Goal: Task Accomplishment & Management: Use online tool/utility

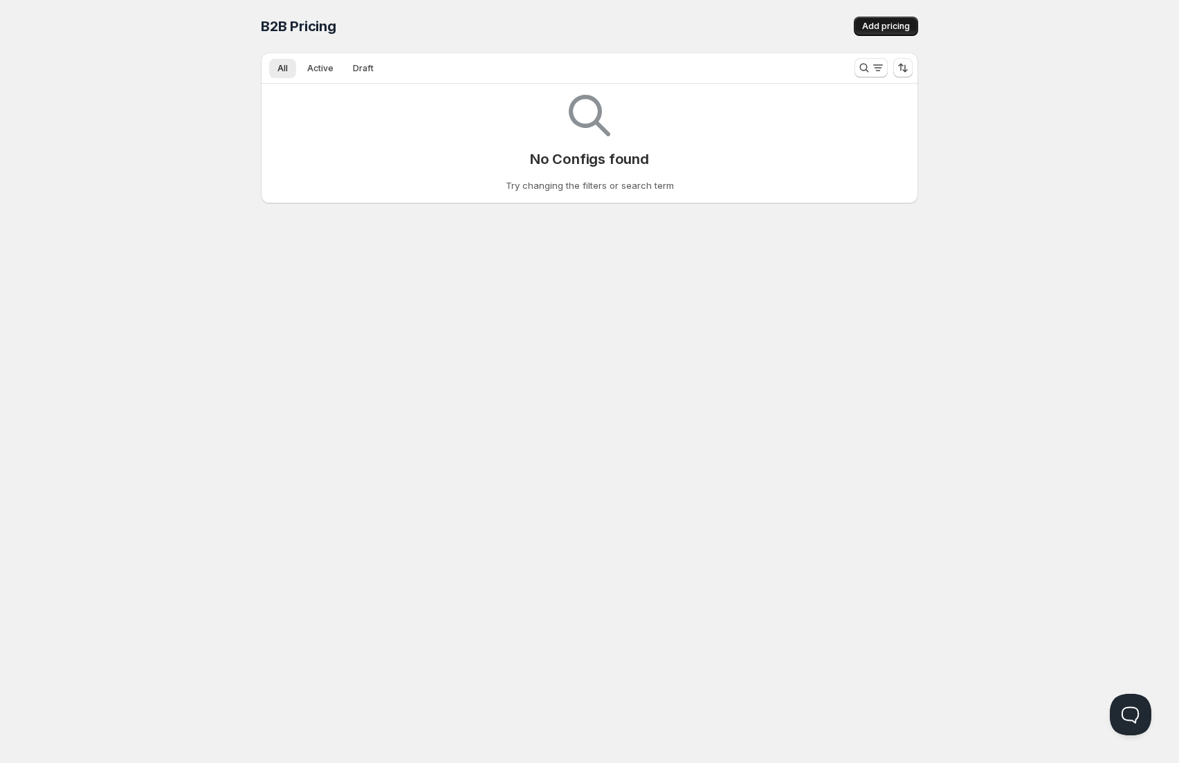
click at [891, 25] on span "Add pricing" at bounding box center [886, 26] width 48 height 11
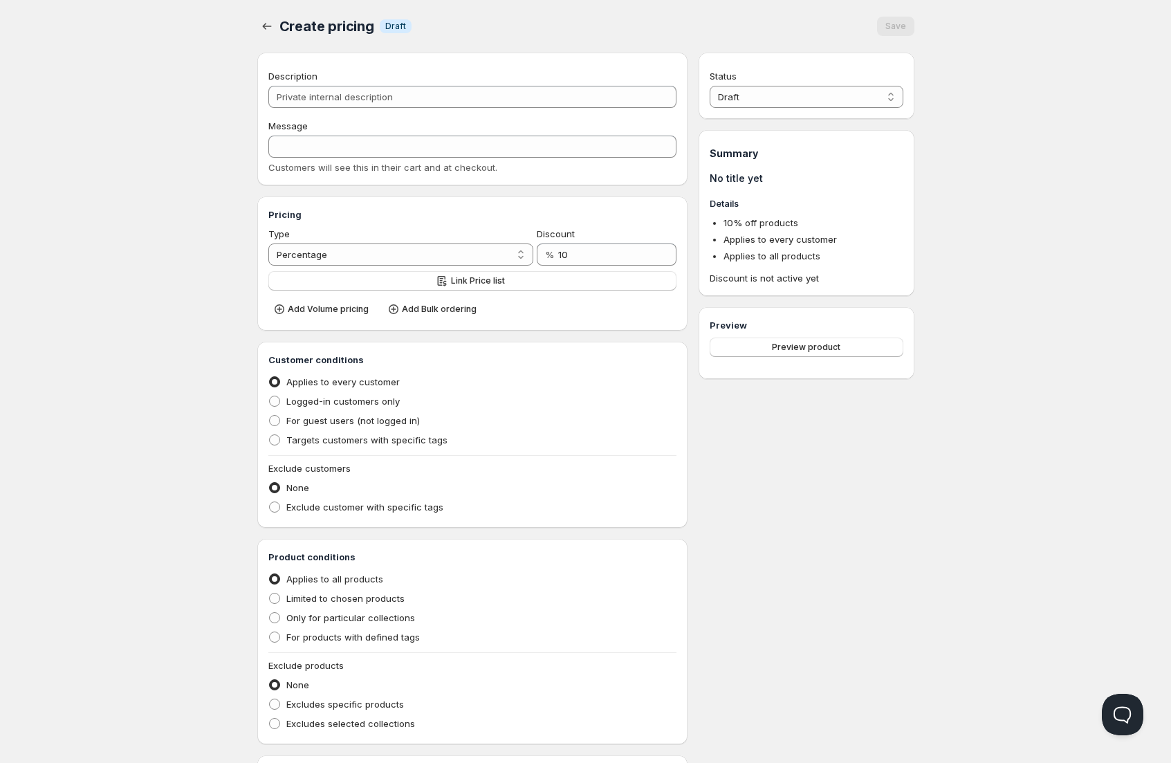
scroll to position [3, 0]
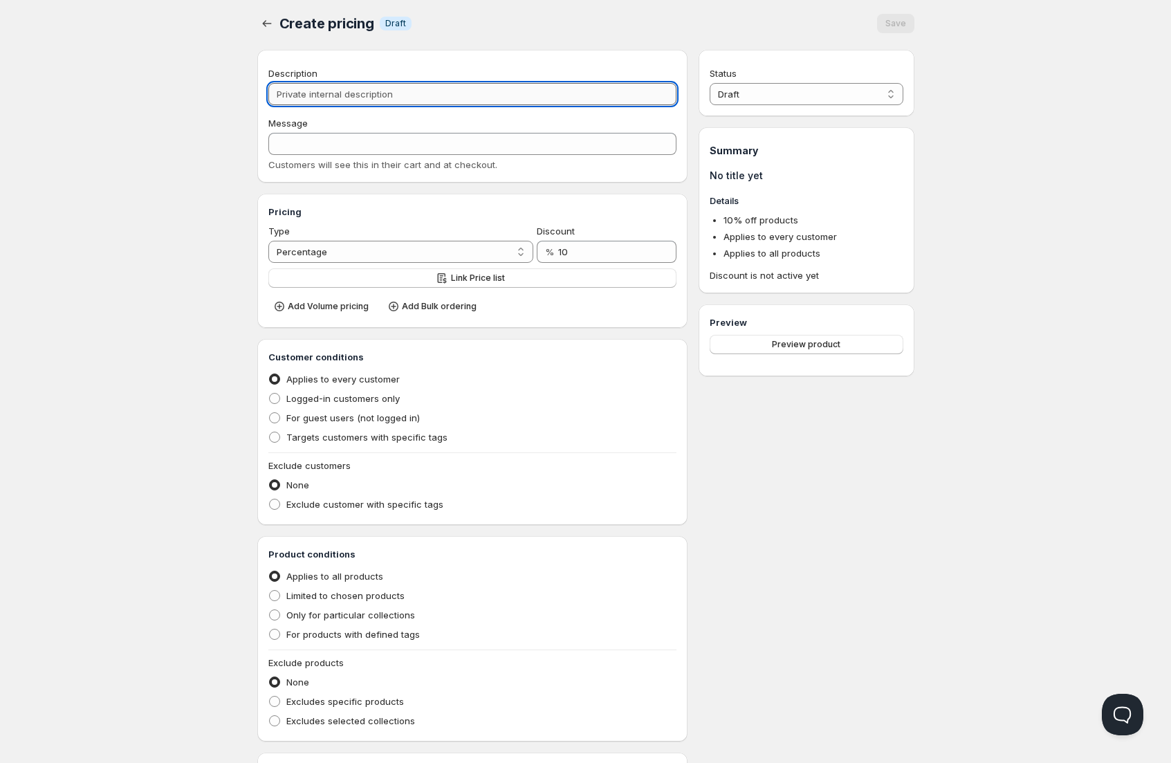
click at [383, 95] on input "Description" at bounding box center [472, 94] width 409 height 22
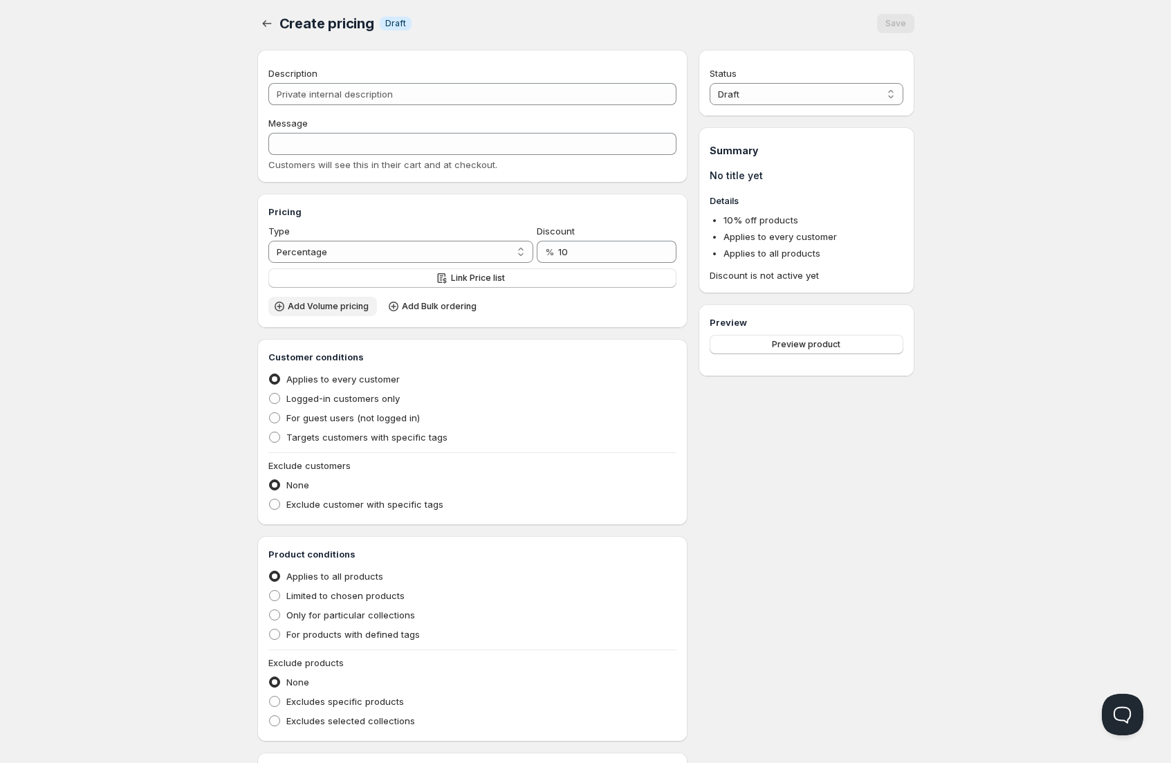
click at [301, 306] on span "Add Volume pricing" at bounding box center [328, 306] width 81 height 11
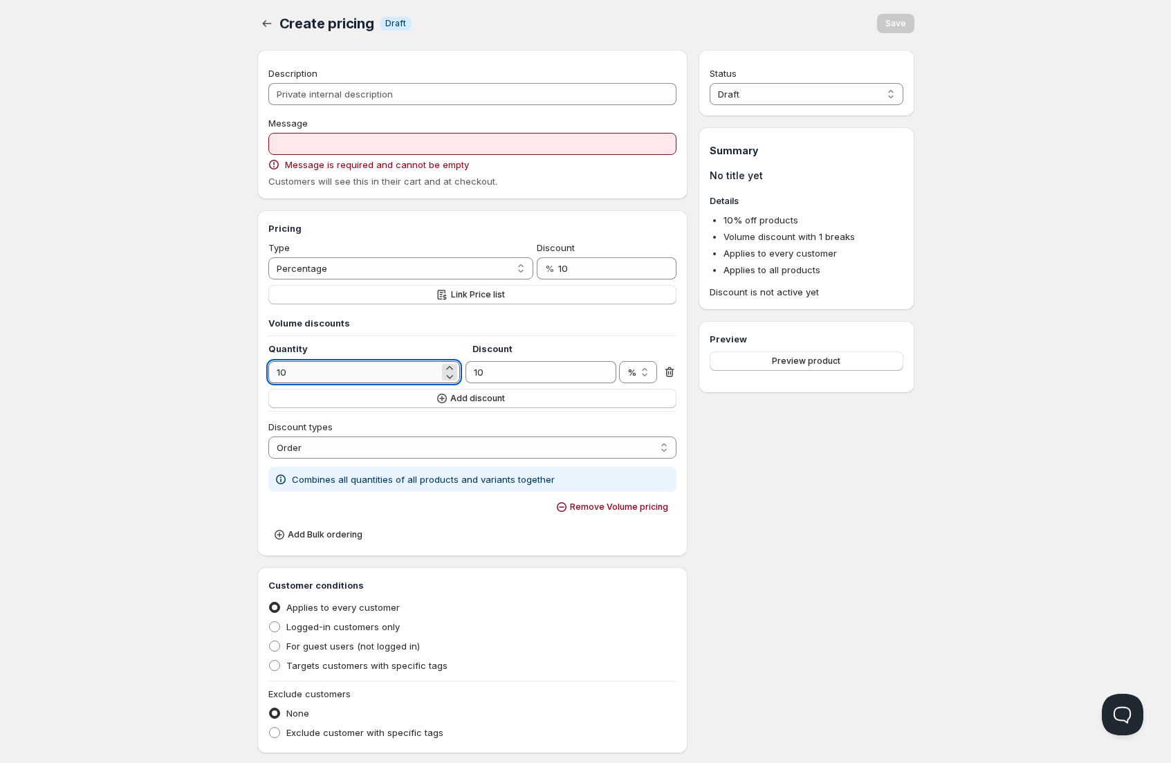
click at [425, 373] on input "10" at bounding box center [353, 372] width 171 height 22
click at [279, 374] on input "10" at bounding box center [353, 372] width 171 height 22
type input "0"
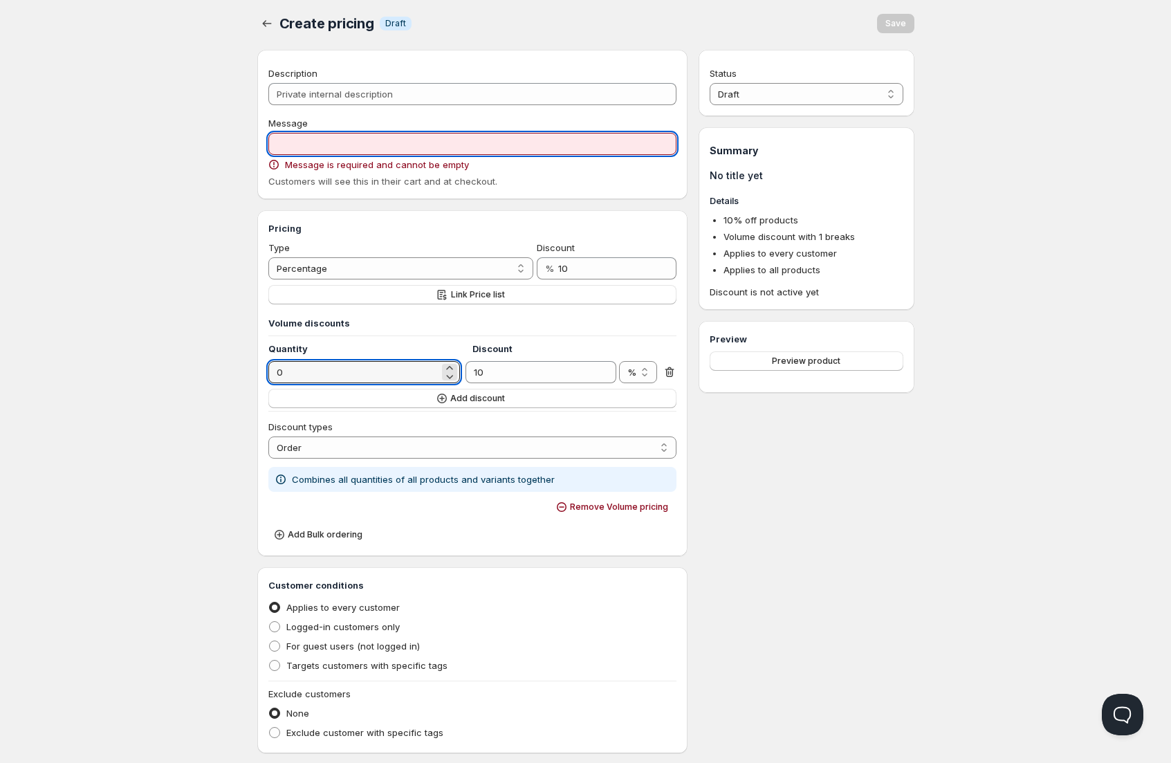
click at [342, 145] on input "Message" at bounding box center [472, 144] width 409 height 22
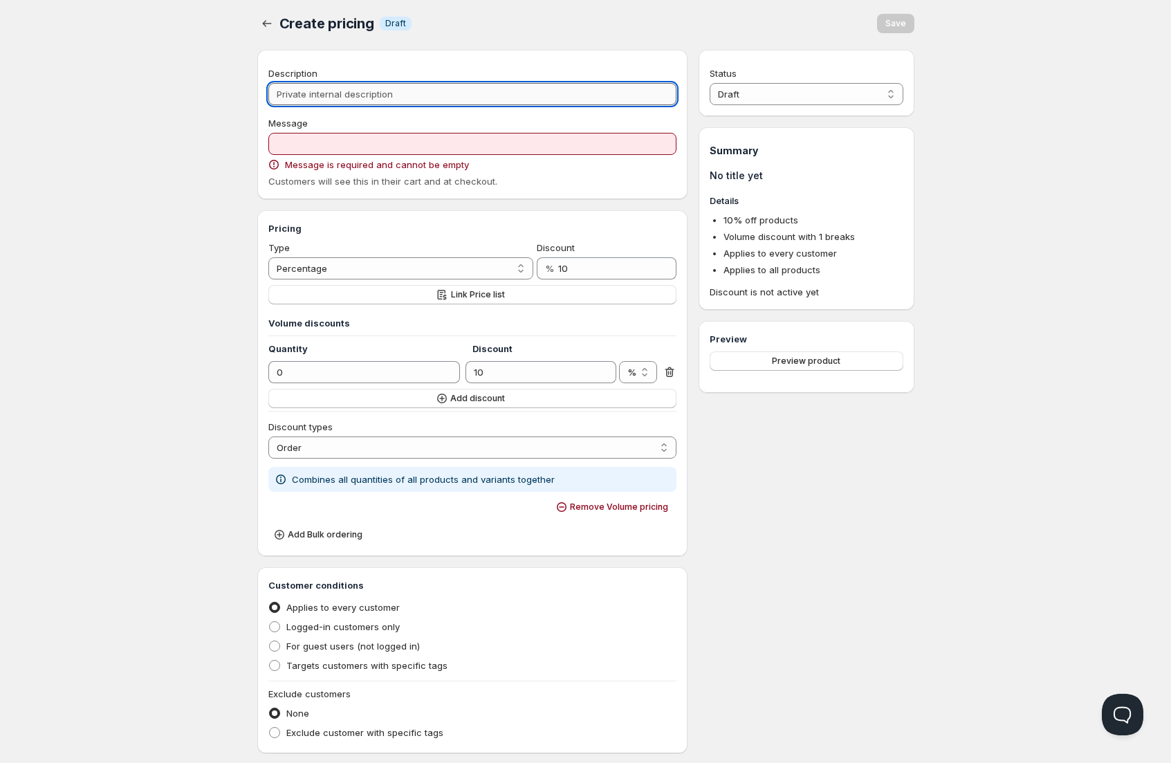
click at [336, 90] on input "Description" at bounding box center [472, 94] width 409 height 22
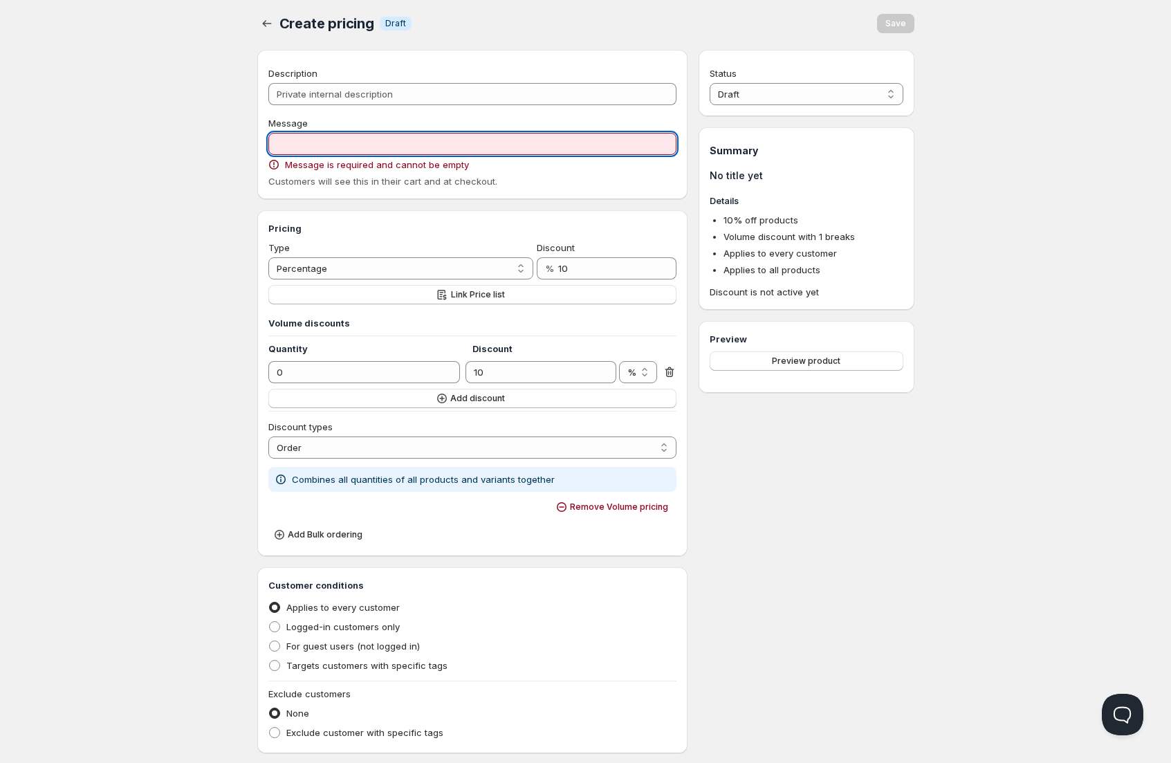
click at [329, 151] on input "Message" at bounding box center [472, 144] width 409 height 22
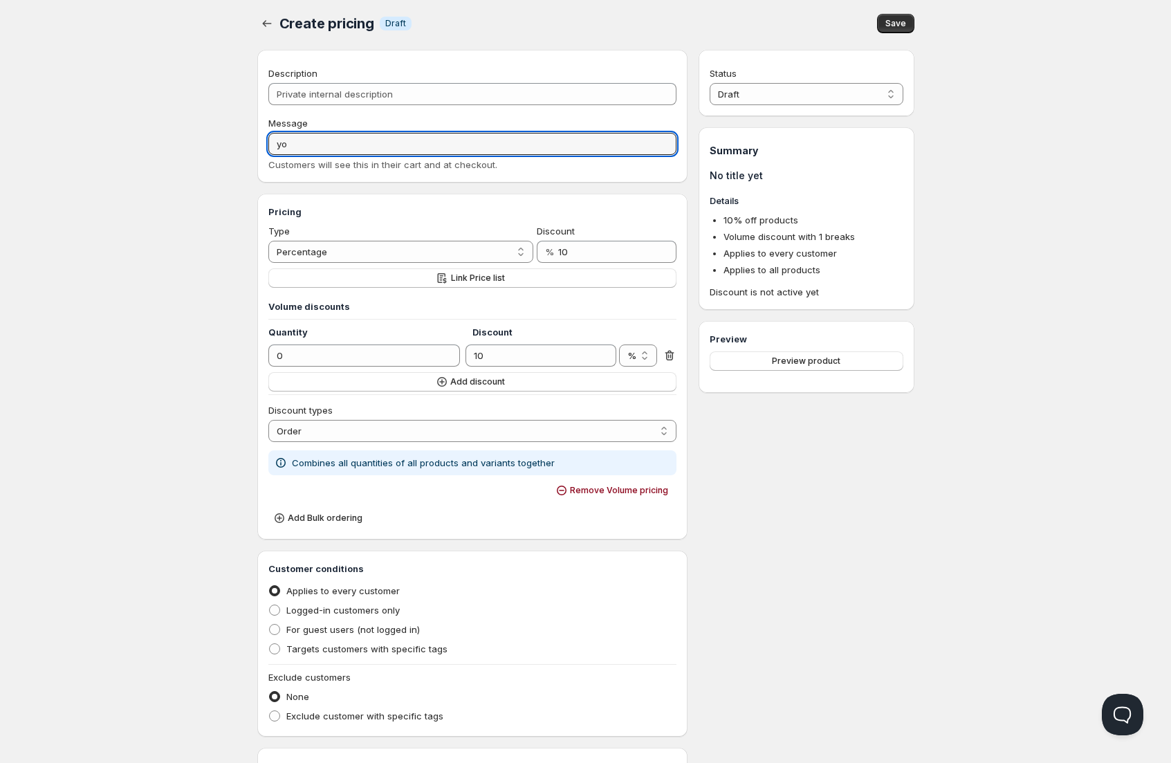
type input "y"
type input "You saved 10% on your order !"
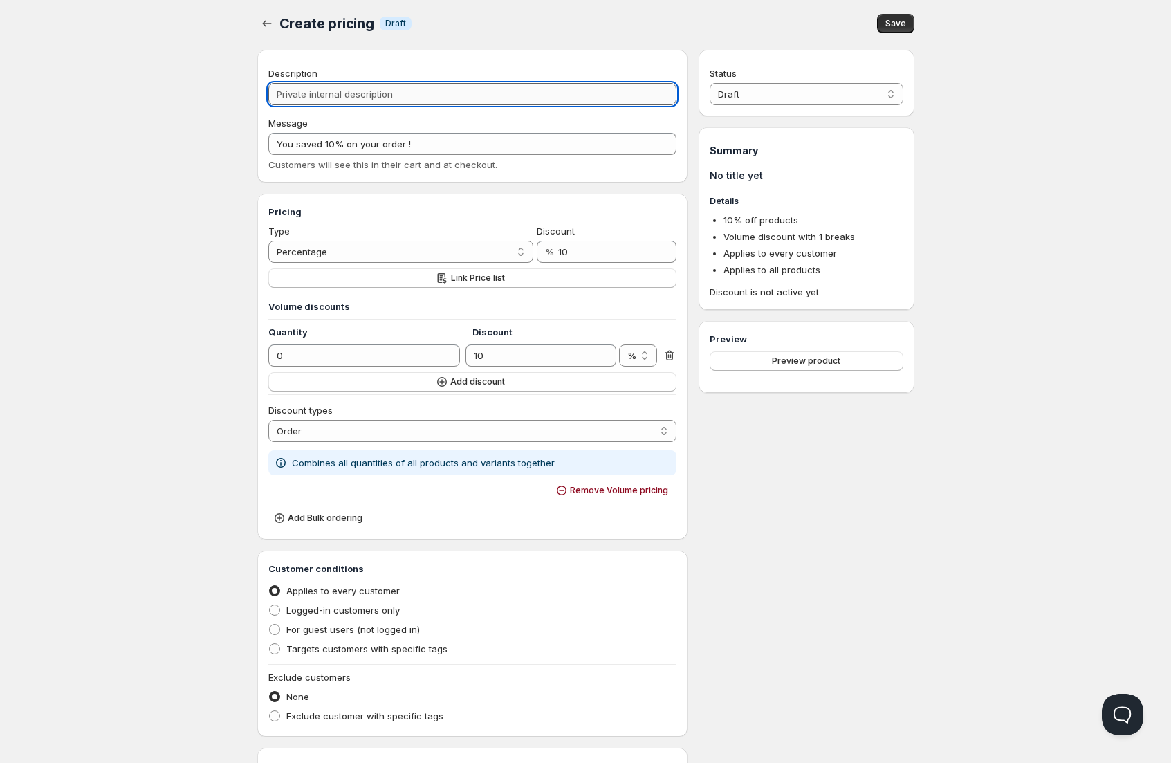
click at [428, 97] on input "Description" at bounding box center [472, 94] width 409 height 22
type input "1"
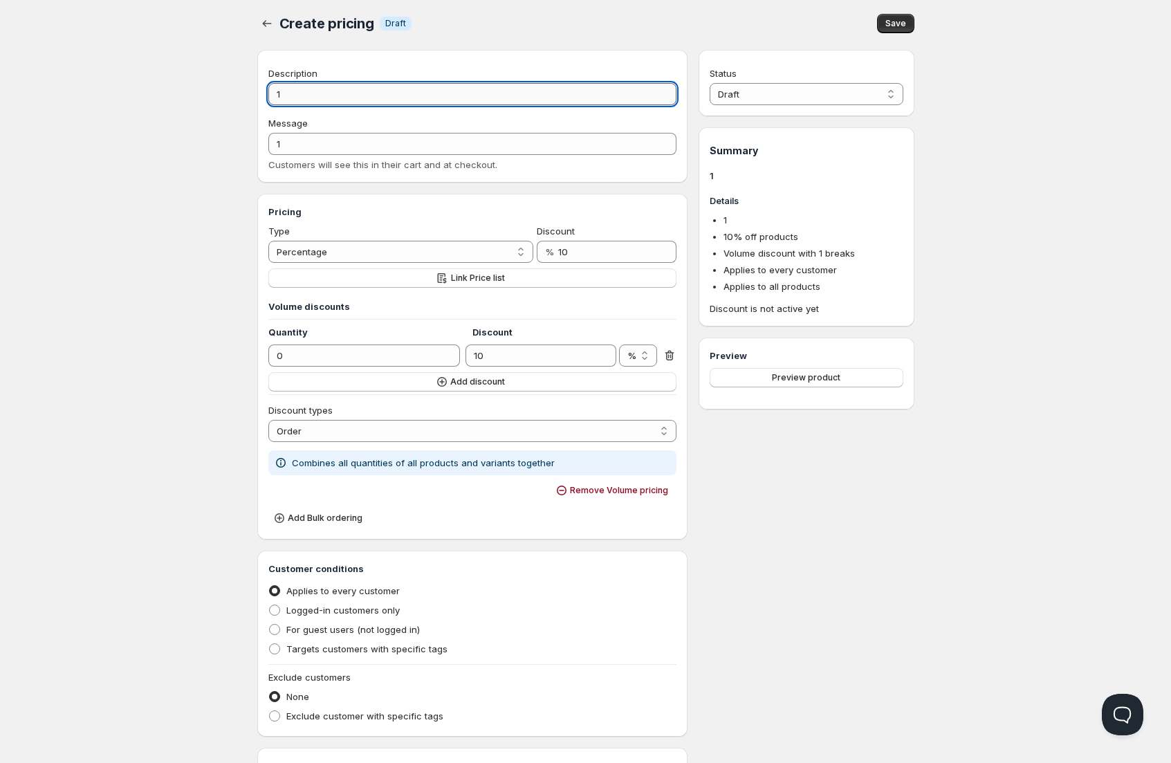
type input "10"
type input "10%"
type input "10% o"
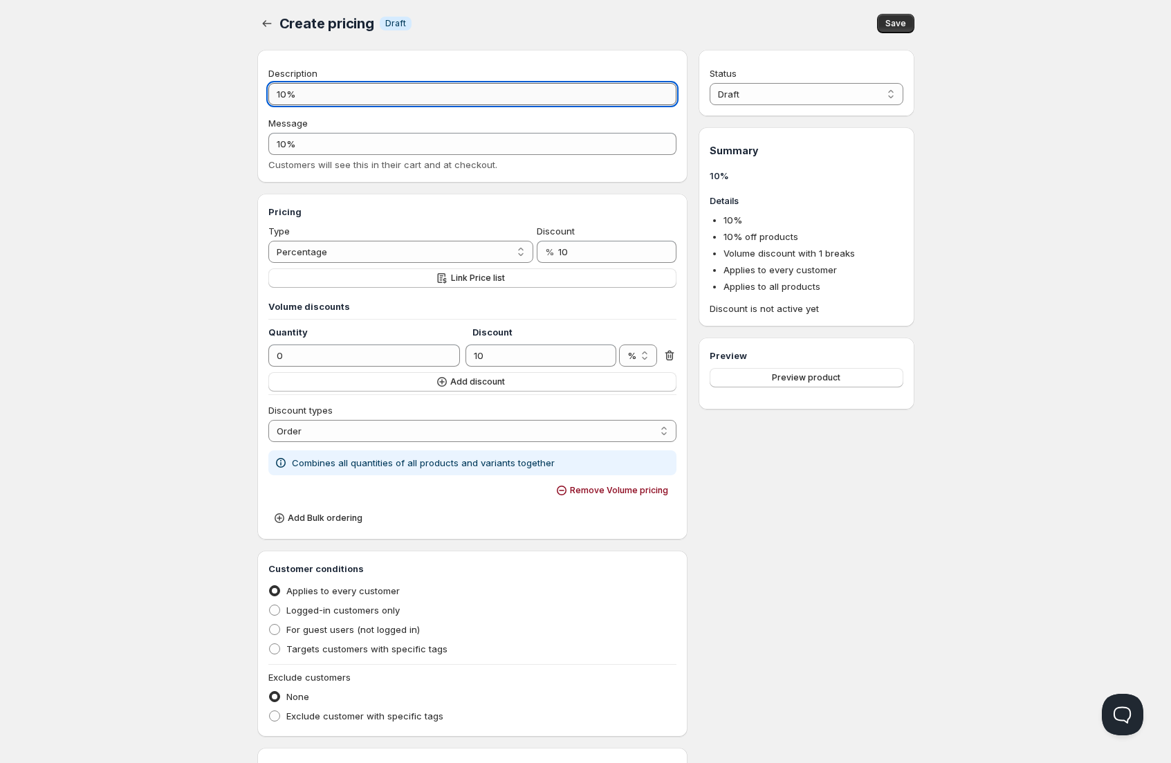
type input "10%_O"
type input "10% of"
type input "10%_OF"
type input "10% off"
type input "10%_OFF"
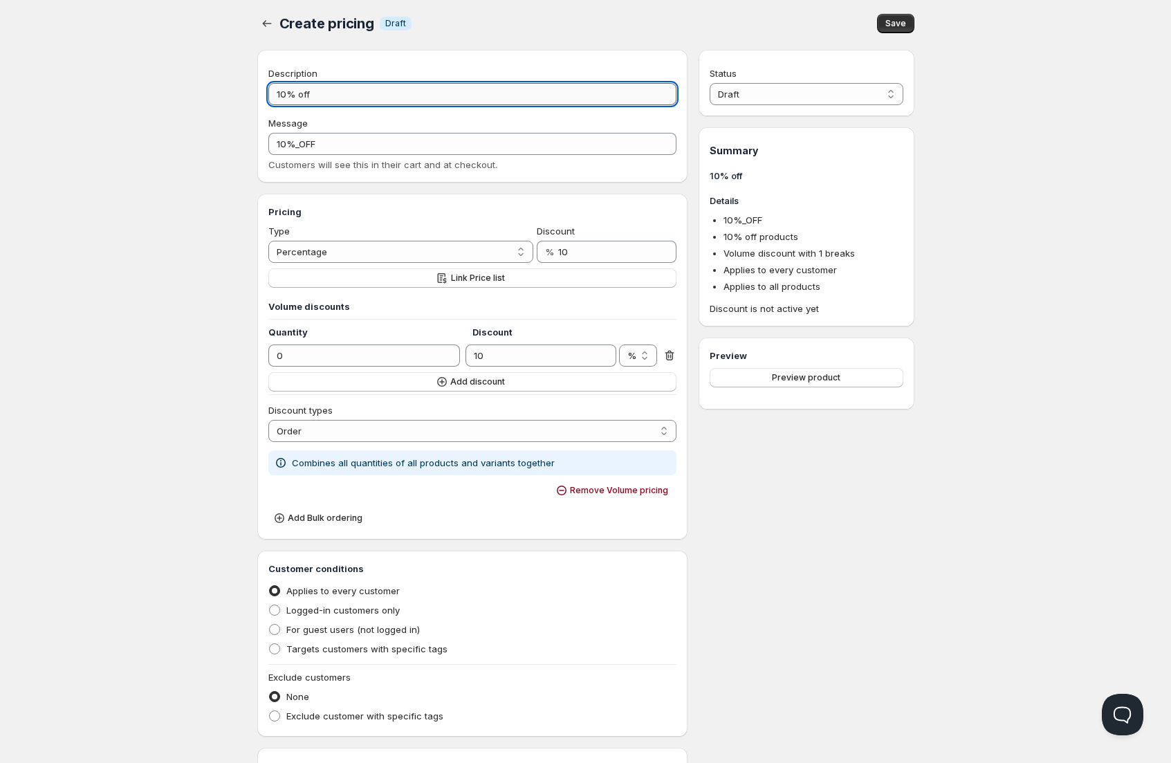
type input "10% off e"
type input "10%_OFF_E"
type input "10% off"
type input "10%_OFF"
type input "10% of"
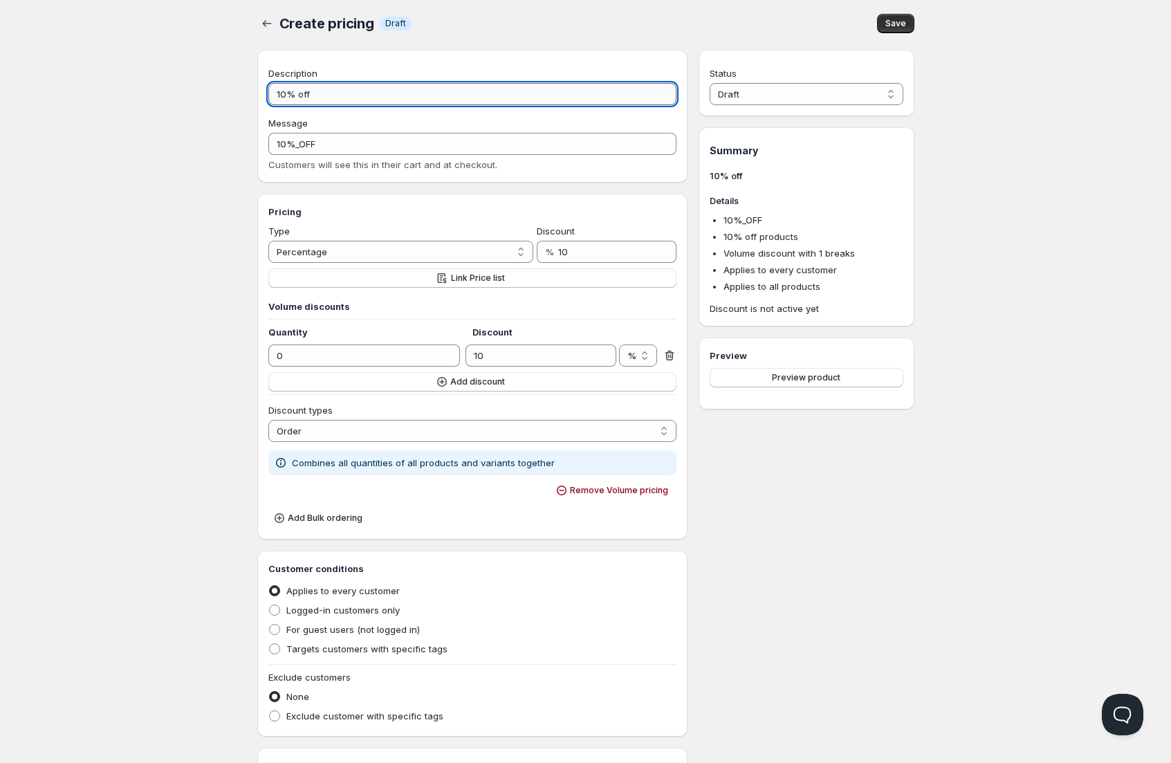
type input "10%_OF"
type input "10% off"
type input "10%_OFF"
type input "10% off 1"
type input "10%_OFF_1"
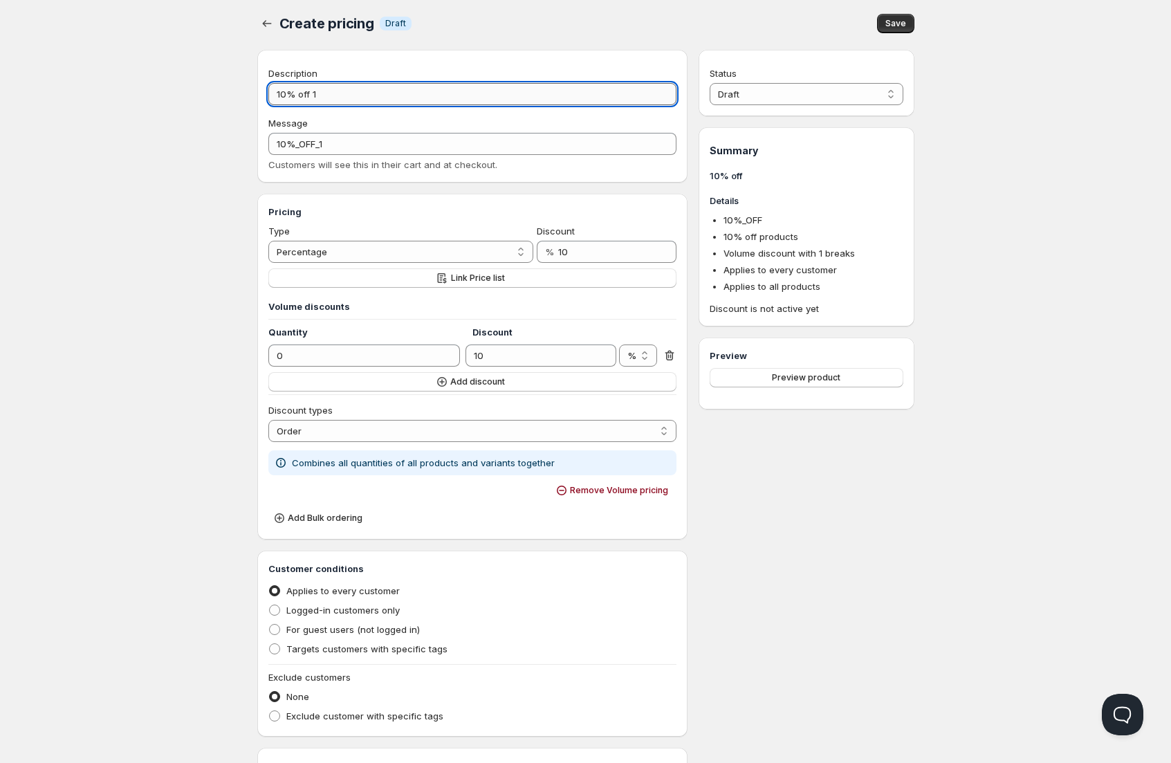
type input "10% off 12"
type input "10%_OFF_12"
type input "10% off 12="
type input "10%_OFF_12="
type input "10% off 12"
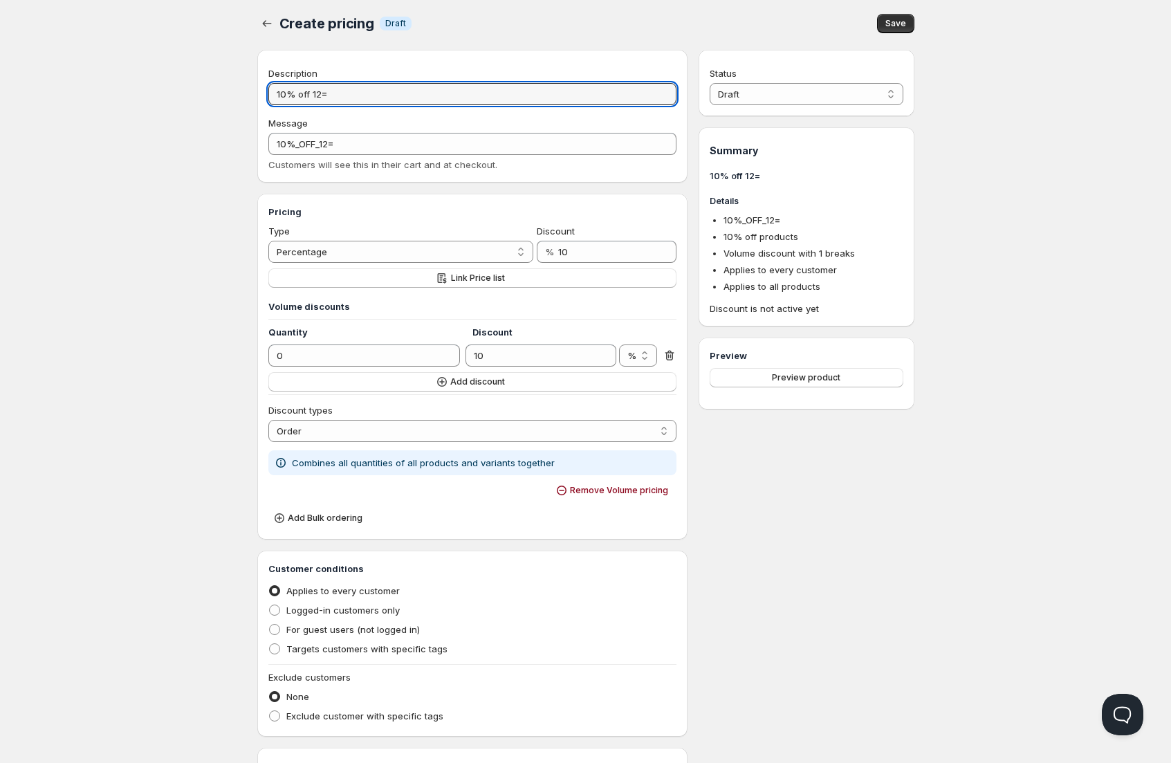
type input "10%_OFF_12"
type input "10% off 12+"
type input "10%_OFF_12+"
type input "10% off 12+ U"
type input "10%_OFF_12+_U"
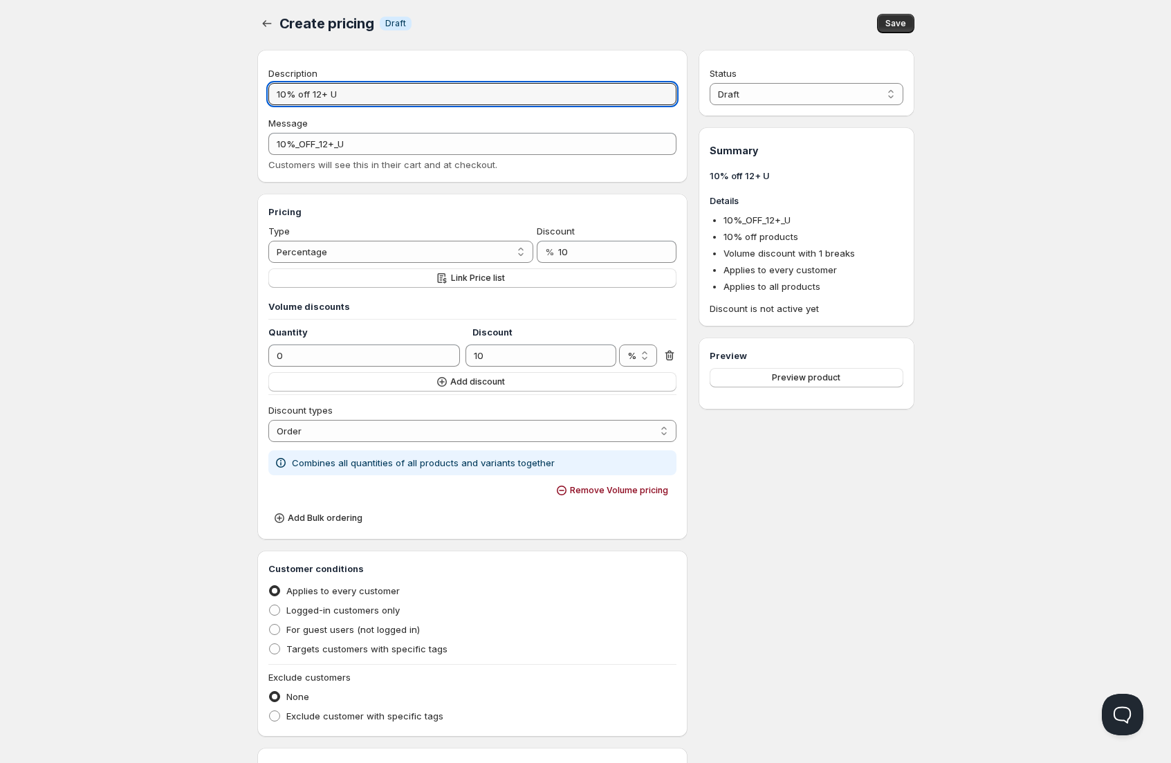
type input "10% off 12+ Un"
type input "10%_OFF_12+_UN"
type input "10% off 12+ Uni"
type input "10%_OFF_12+_UNI"
type input "10% off 12+ Unit"
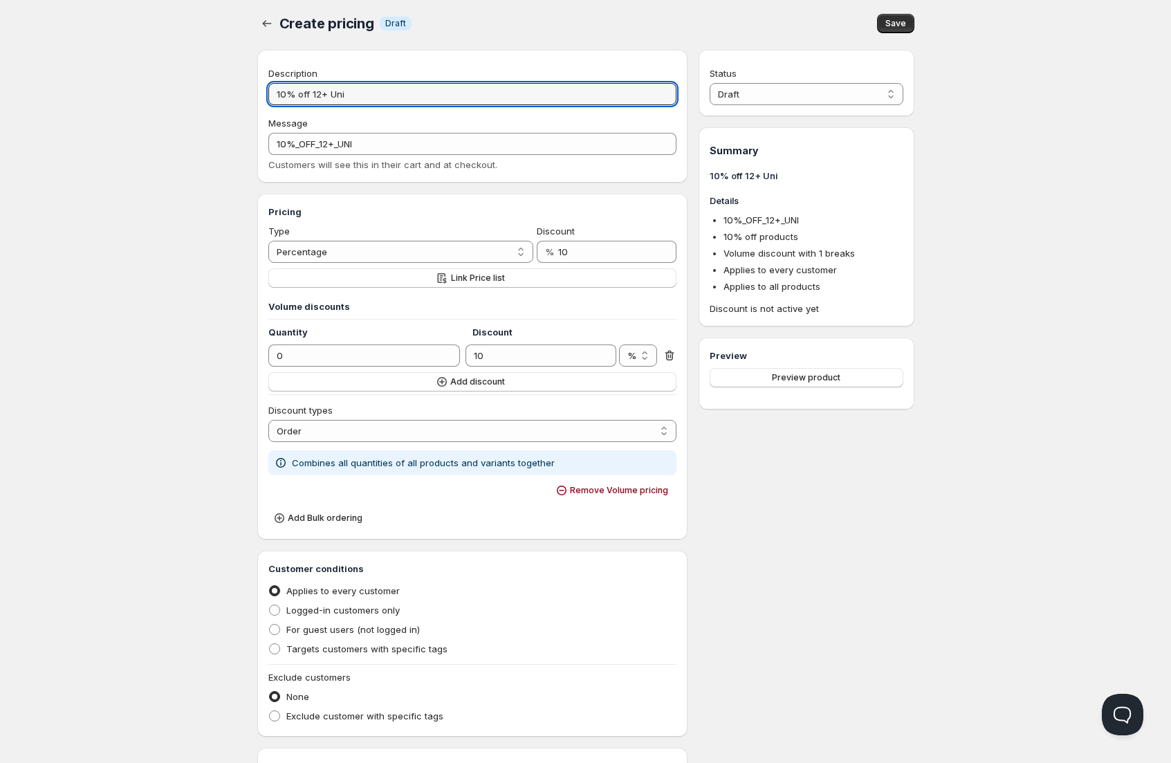
type input "10%_OFF_12+_UNIT"
type input "10% off 12+ Units"
type input "10%_OFF_12+_UNITS"
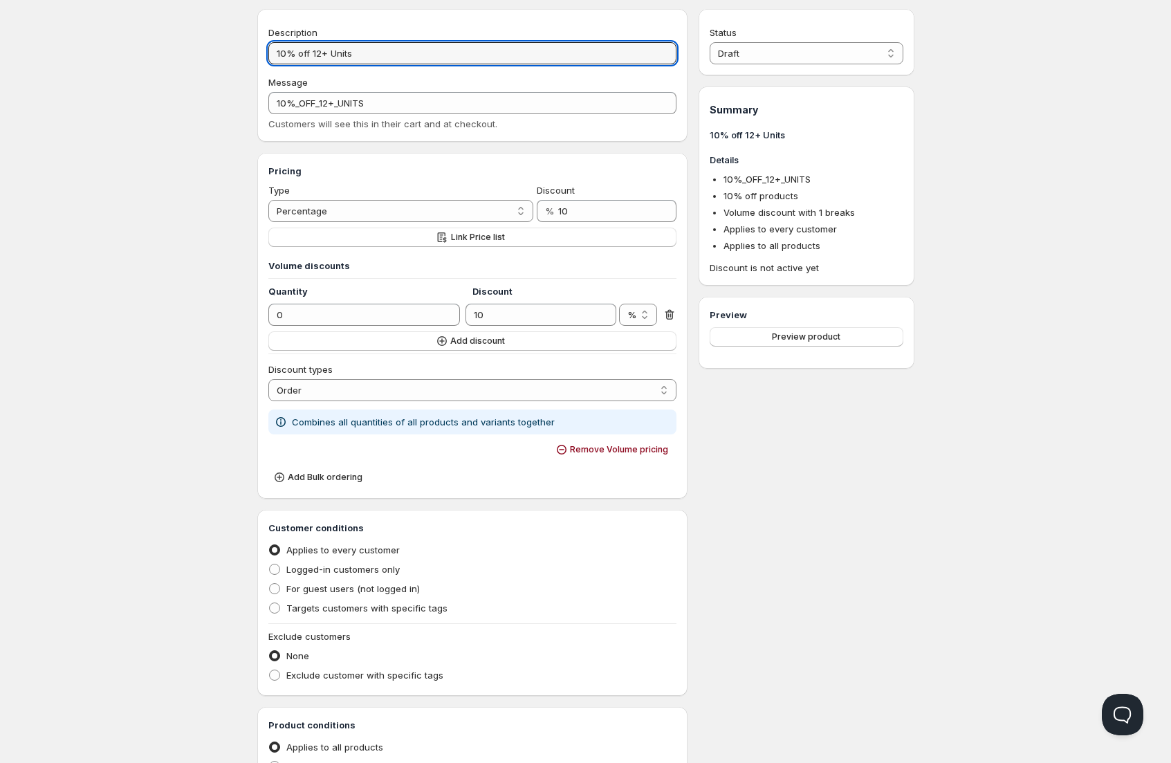
scroll to position [131, 0]
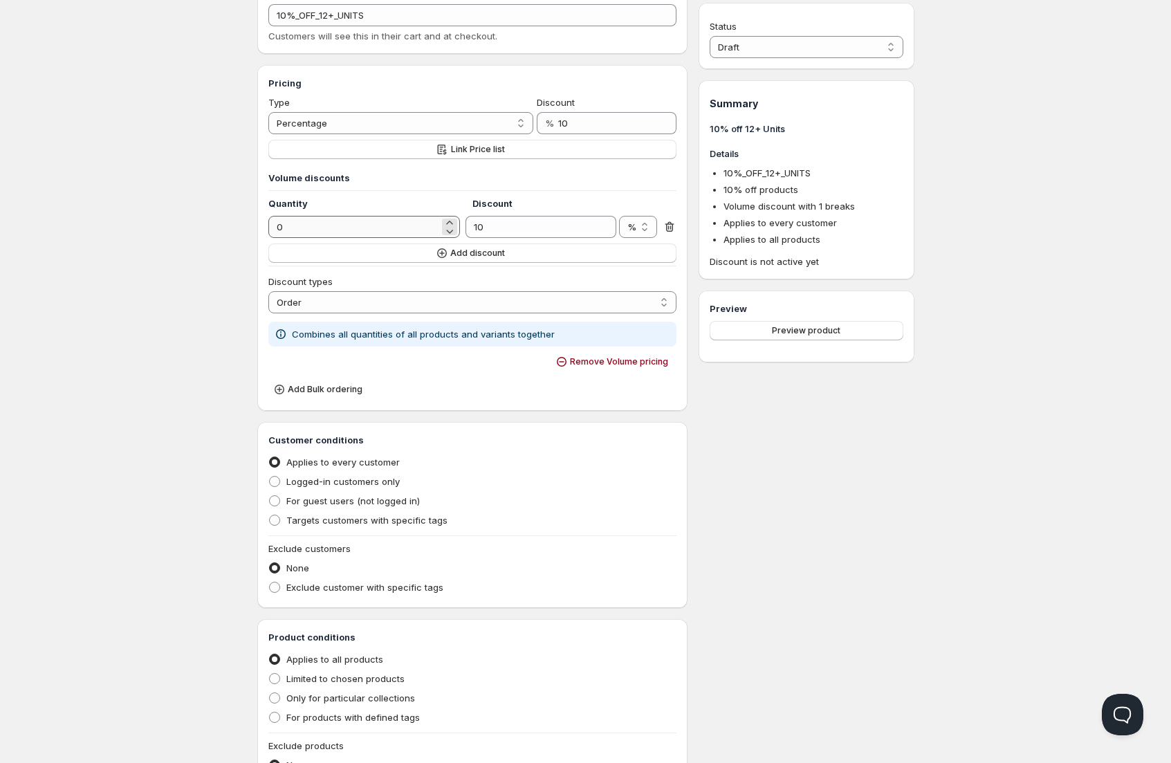
type input "10% off 12+ Units"
click at [325, 226] on input "0" at bounding box center [353, 227] width 171 height 22
type input "12"
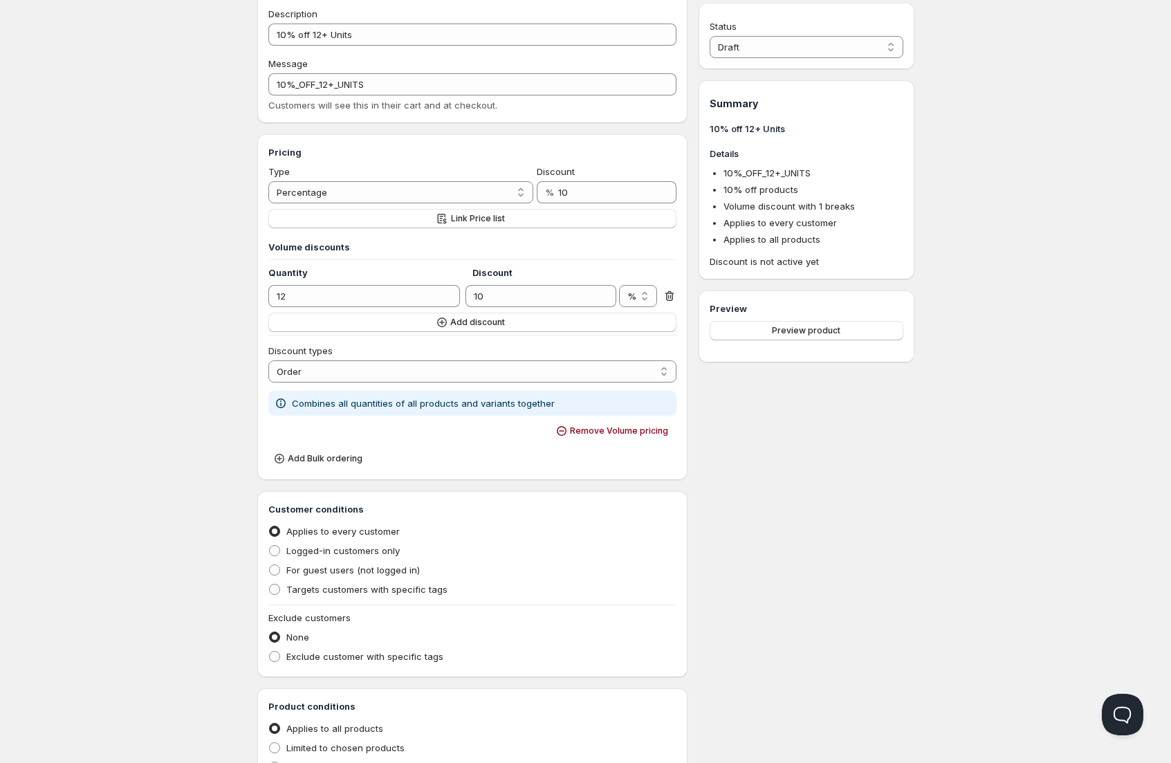
scroll to position [0, 0]
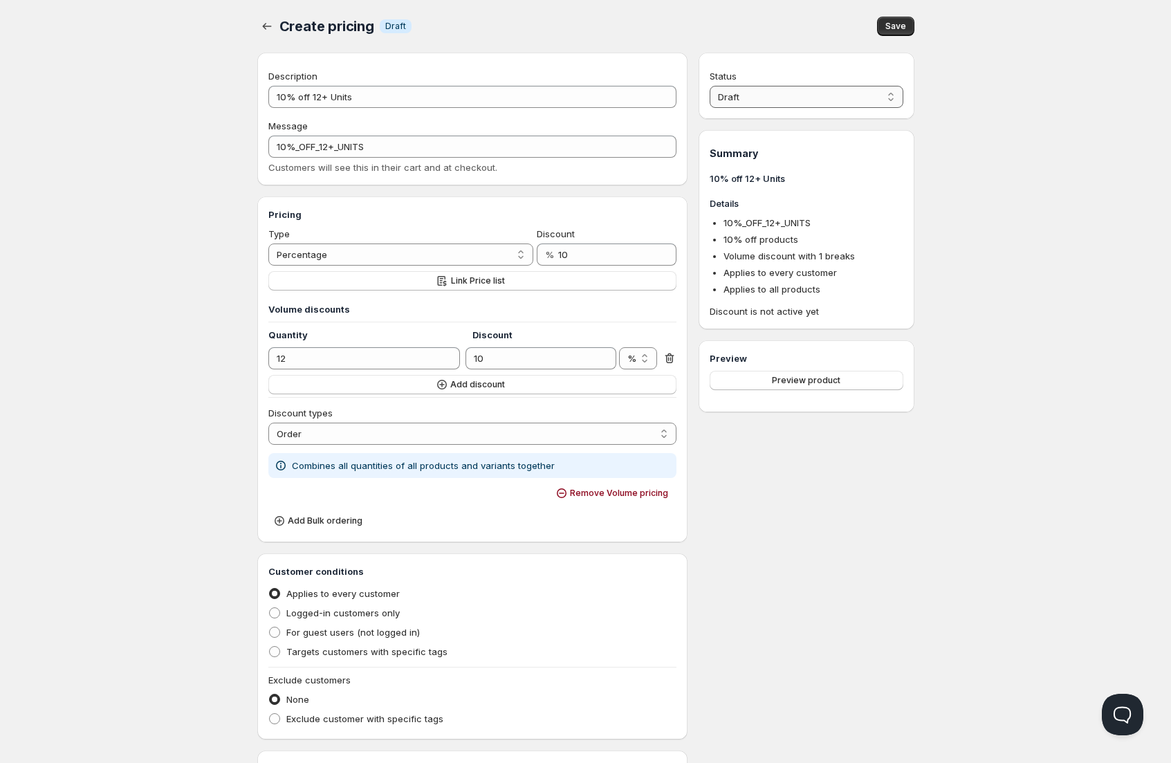
select select "1"
click at [903, 28] on span "Save" at bounding box center [895, 26] width 21 height 11
click at [814, 362] on span "Preview product" at bounding box center [806, 361] width 68 height 11
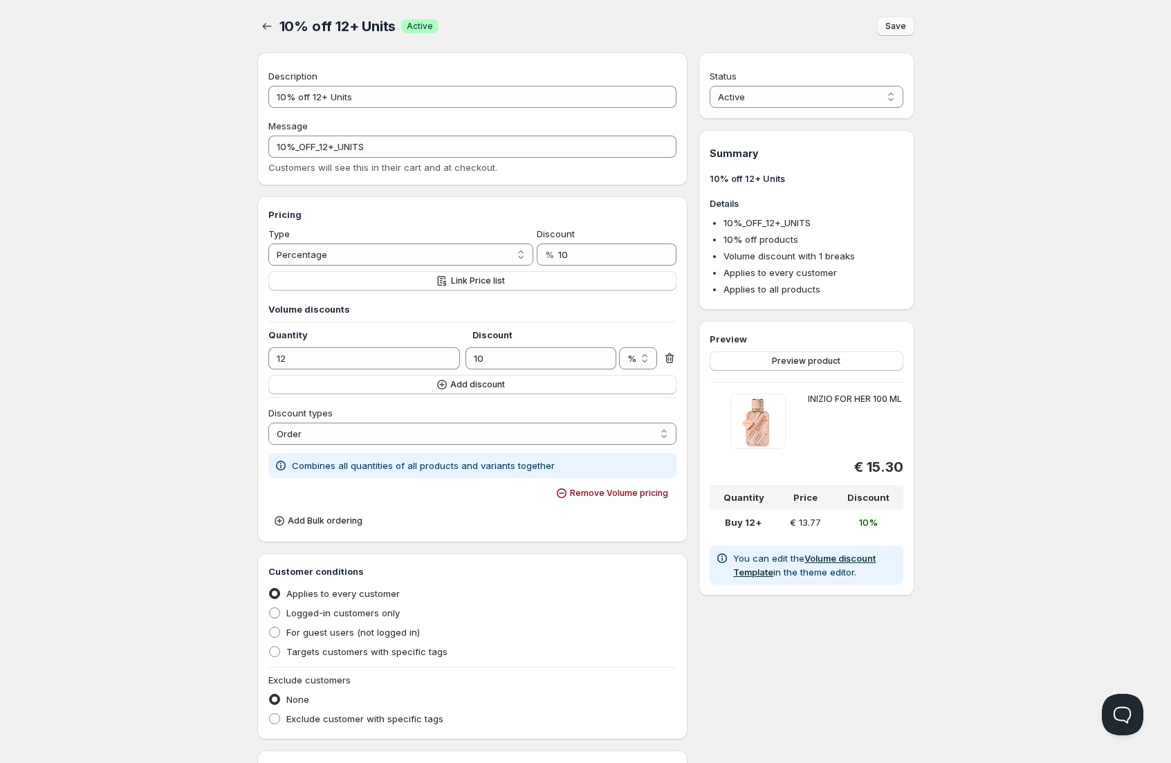
click at [822, 555] on link "Volume discount Template" at bounding box center [804, 565] width 142 height 25
click at [1078, 330] on div "Home Pricing Price lists Checkout Forms Submissions Settings Features Plans 10%…" at bounding box center [585, 542] width 1171 height 1084
click at [93, 373] on div "Home Pricing Price lists Checkout Forms Submissions Settings Features Plans 10%…" at bounding box center [585, 542] width 1171 height 1084
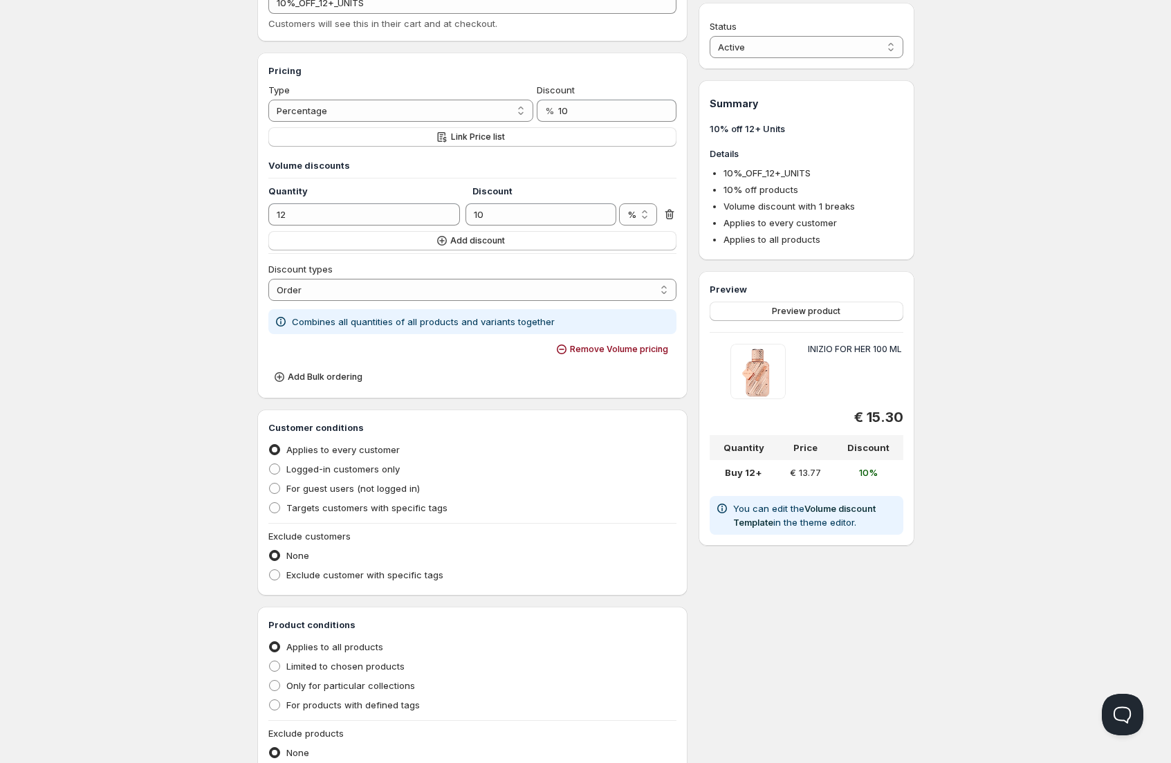
scroll to position [322, 0]
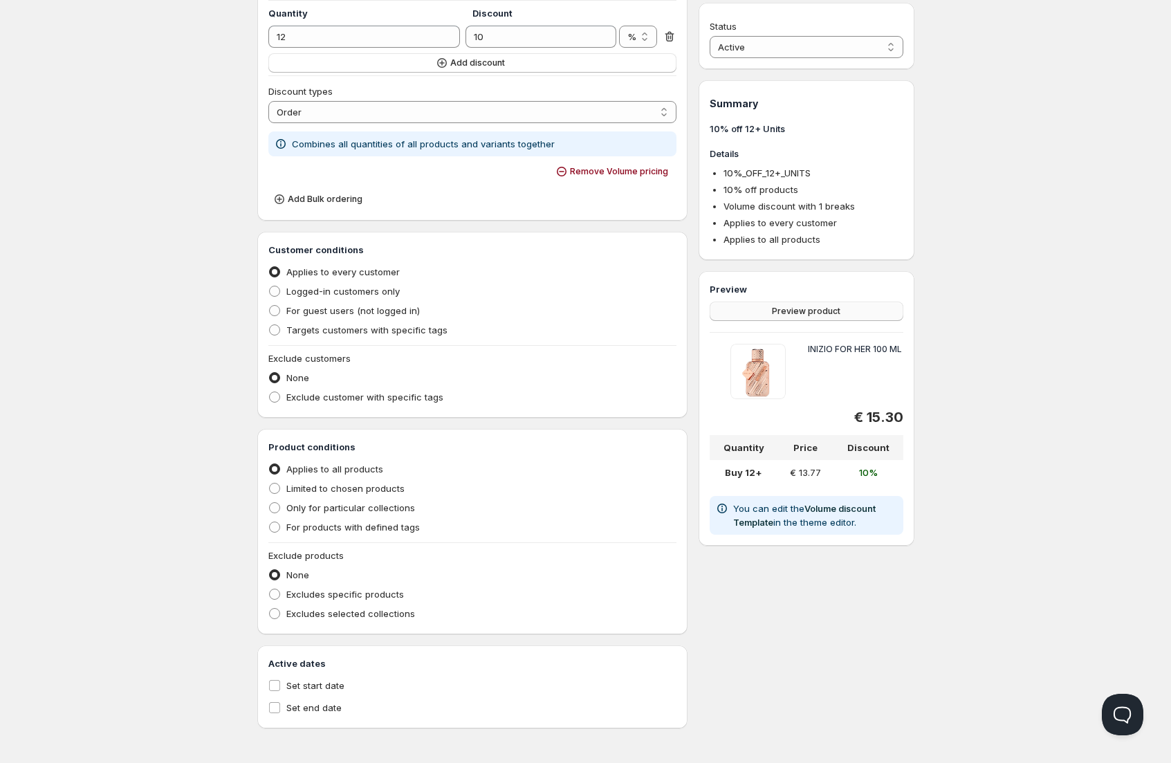
click at [804, 308] on span "Preview product" at bounding box center [806, 311] width 68 height 11
